Goal: Download file/media

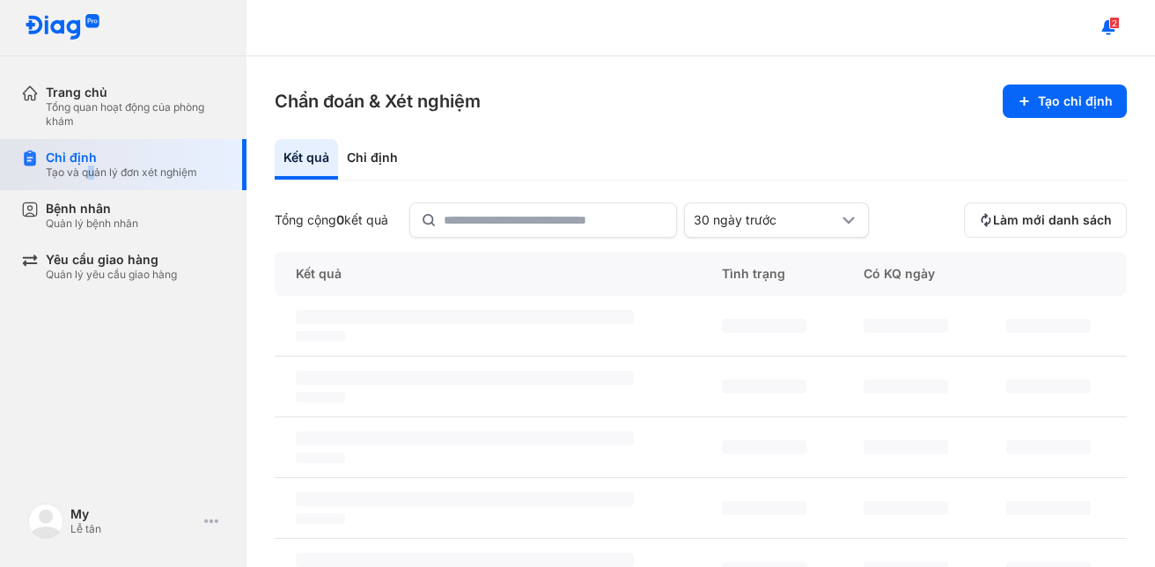
click at [92, 169] on div "Tạo và quản lý đơn xét nghiệm" at bounding box center [121, 173] width 151 height 14
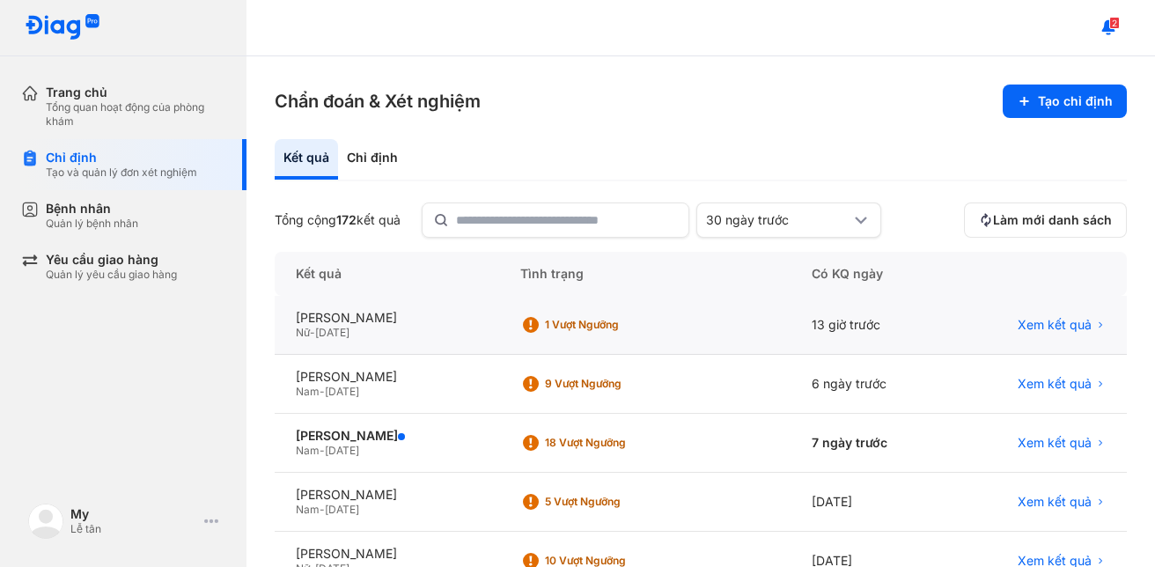
click at [468, 331] on div "Nữ - [DATE]" at bounding box center [387, 333] width 182 height 14
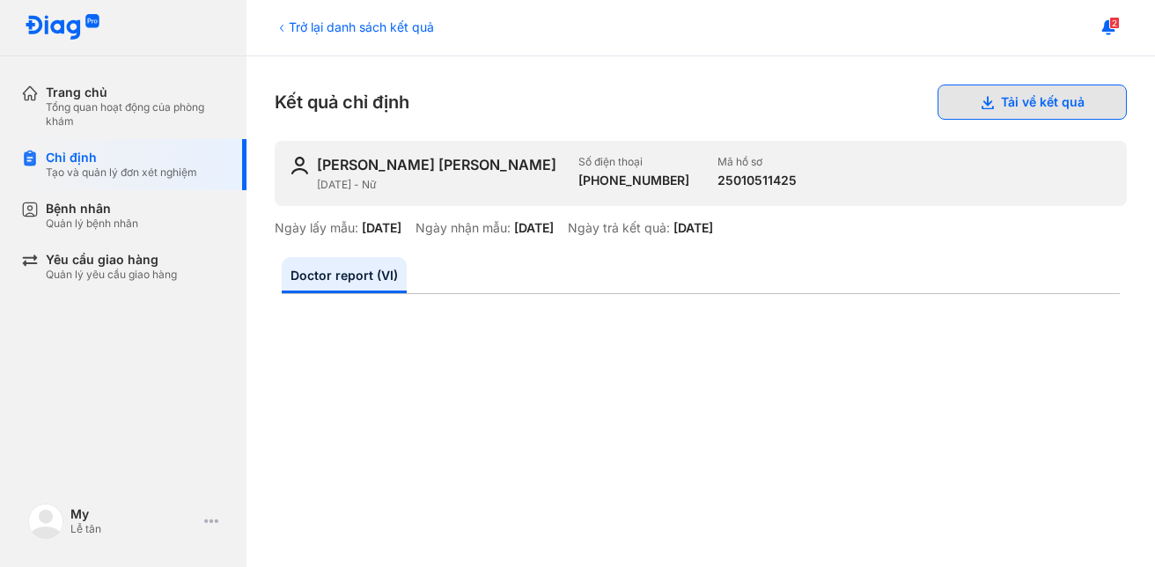
click at [980, 102] on icon at bounding box center [987, 102] width 14 height 14
